Goal: Task Accomplishment & Management: Use online tool/utility

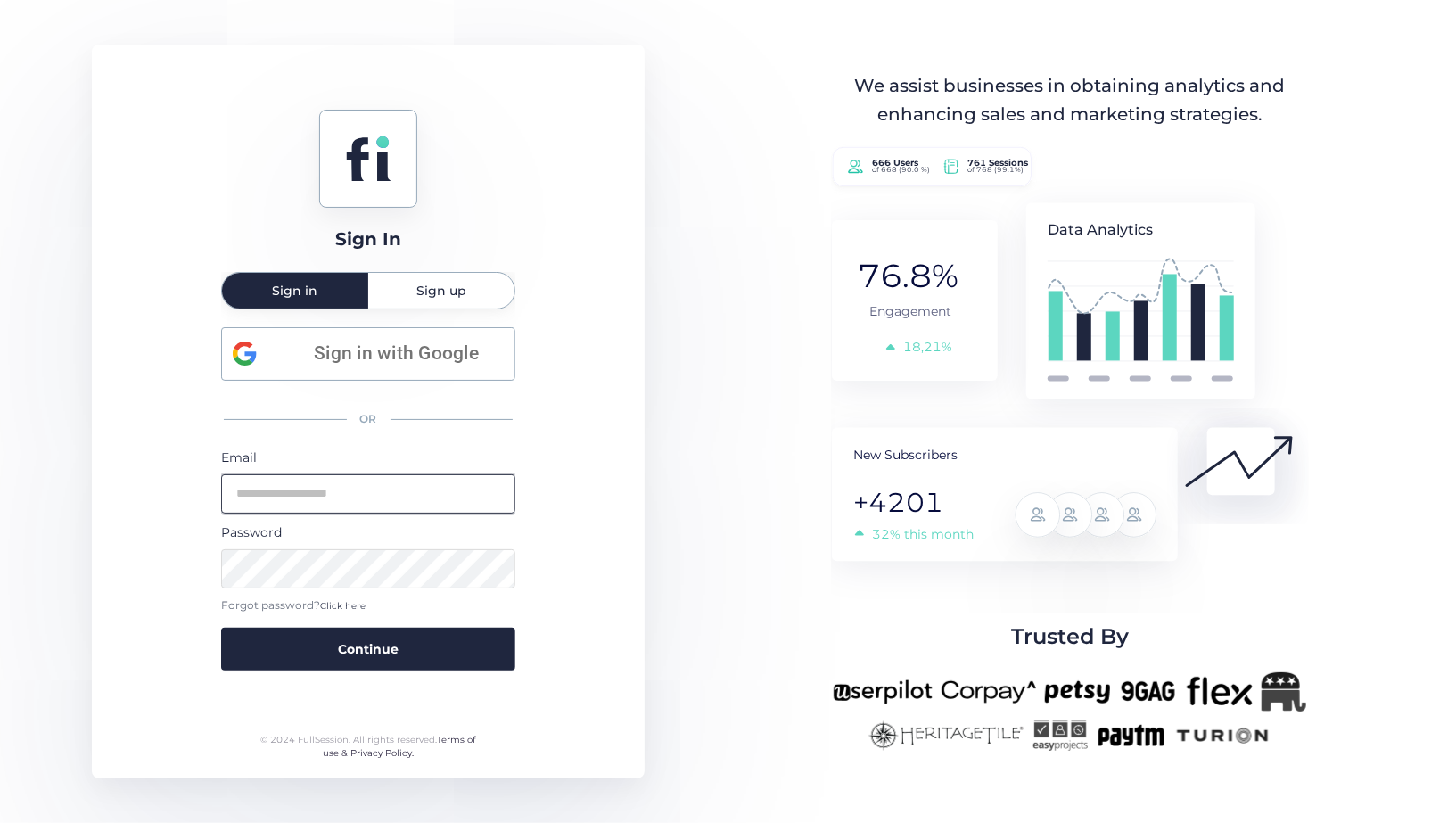
click at [362, 503] on input "email" at bounding box center [368, 493] width 294 height 39
type input "**********"
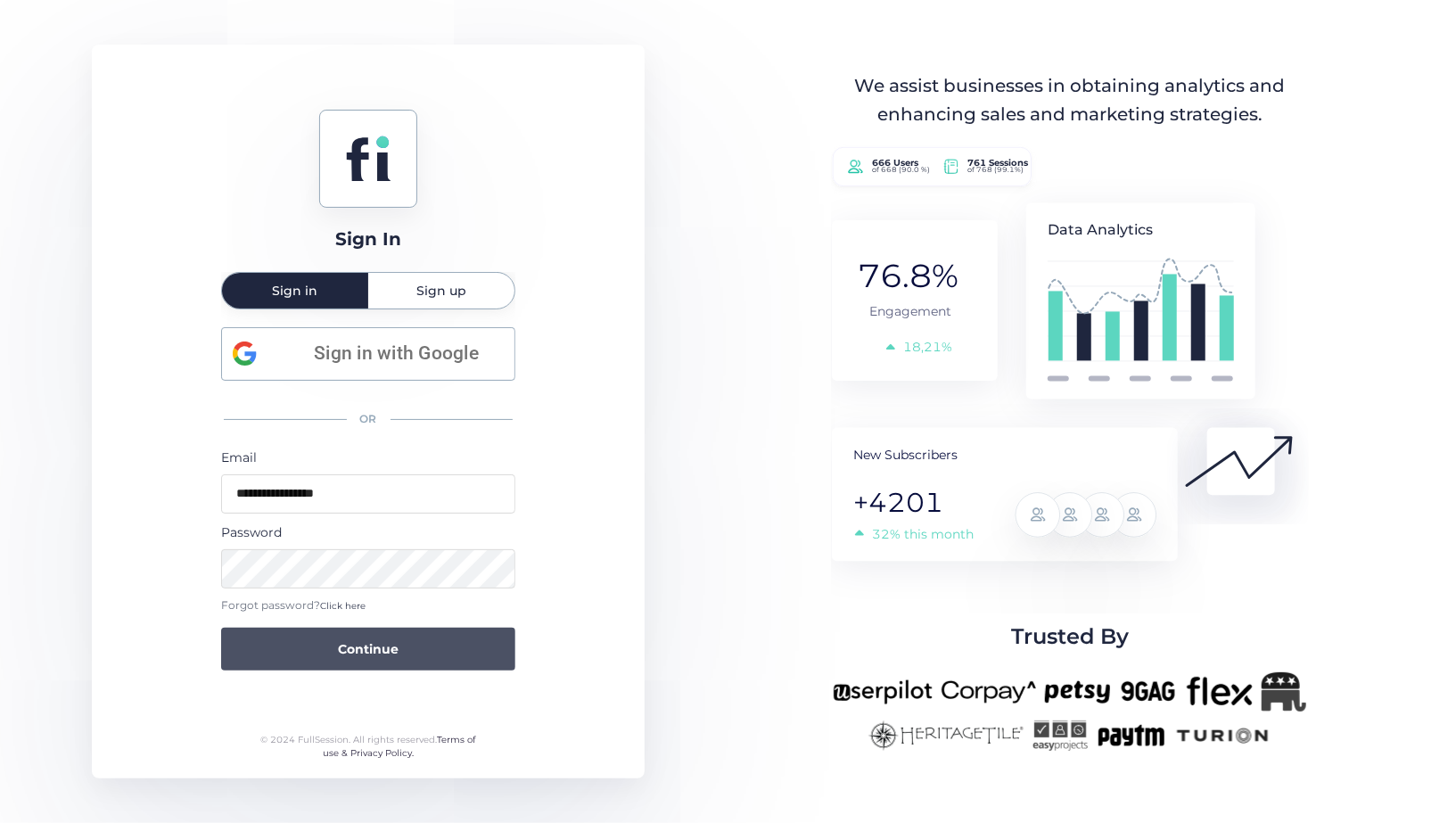
click at [387, 633] on button "Continue" at bounding box center [368, 648] width 294 height 43
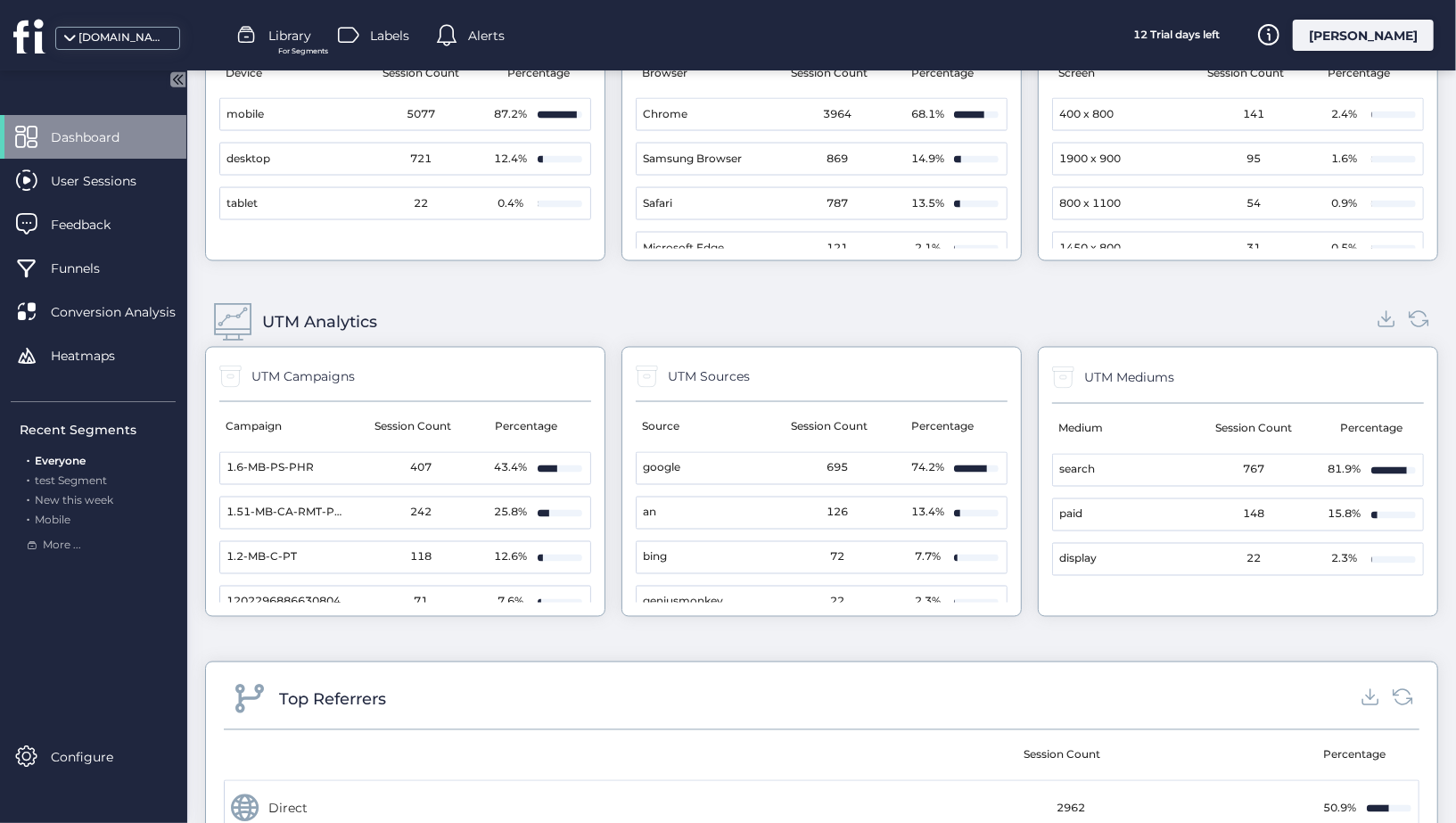
scroll to position [1864, 0]
